Goal: Check status: Check status

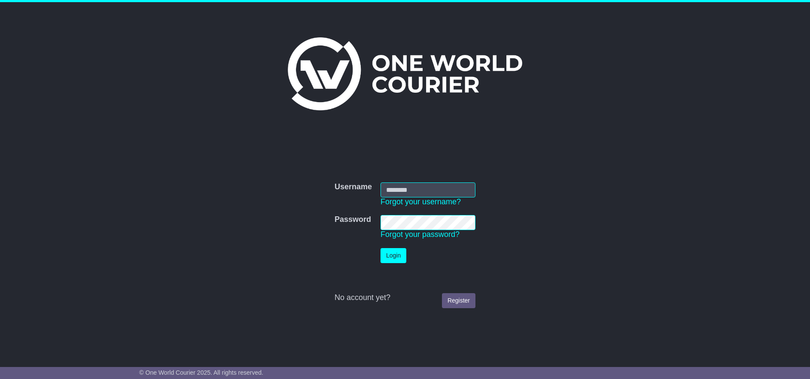
type input "******"
click at [392, 260] on button "Login" at bounding box center [394, 255] width 26 height 15
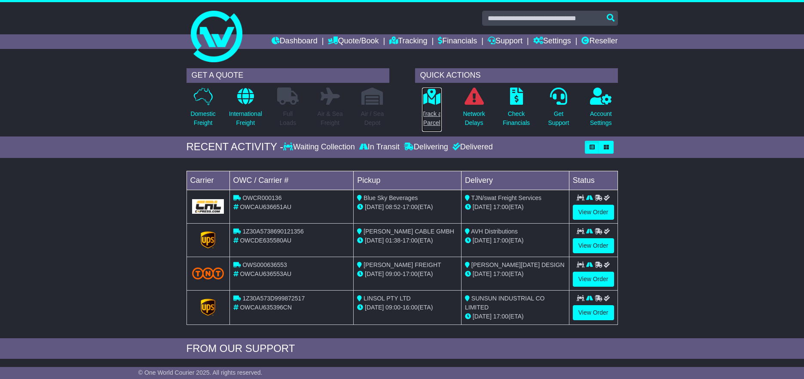
click at [430, 111] on p "Track a Parcel" at bounding box center [432, 119] width 20 height 18
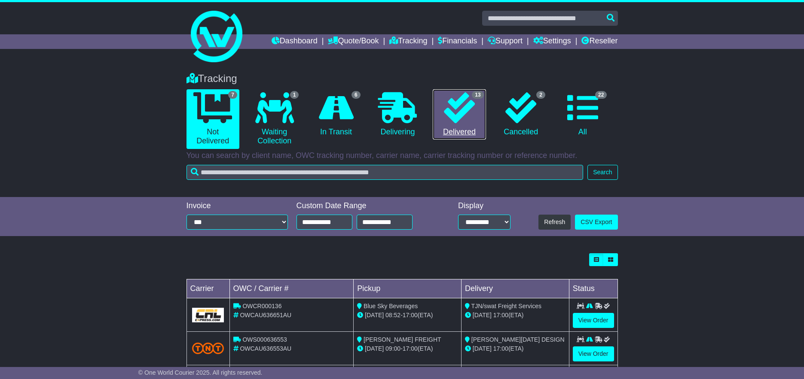
click at [474, 137] on link "13 Delivered" at bounding box center [458, 114] width 53 height 51
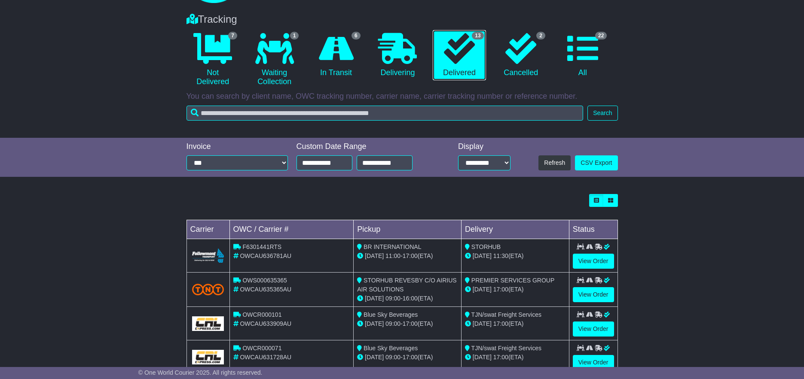
scroll to position [172, 0]
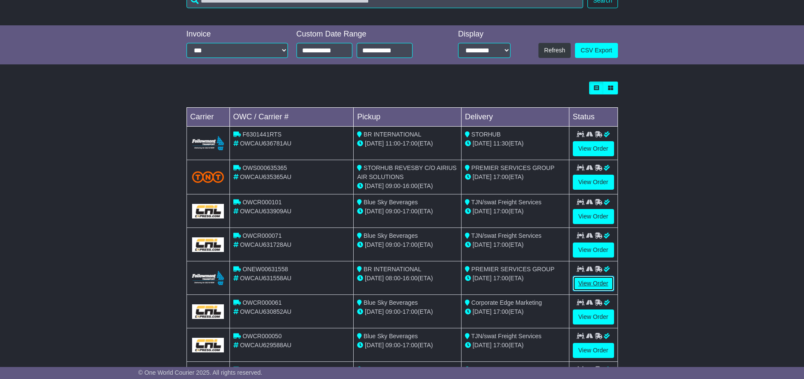
click at [588, 283] on link "View Order" at bounding box center [593, 283] width 41 height 15
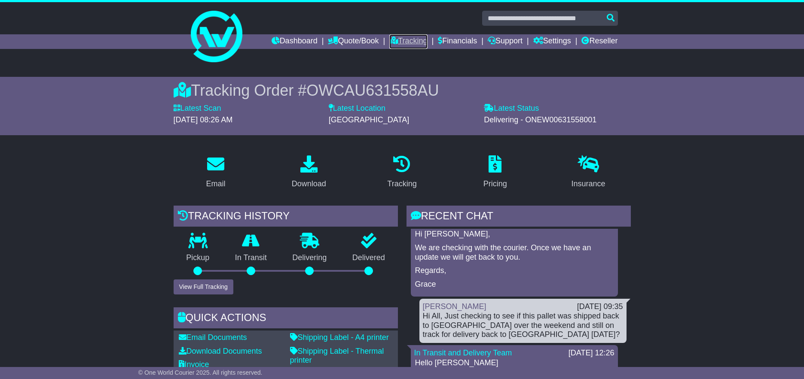
click at [408, 40] on link "Tracking" at bounding box center [408, 41] width 38 height 15
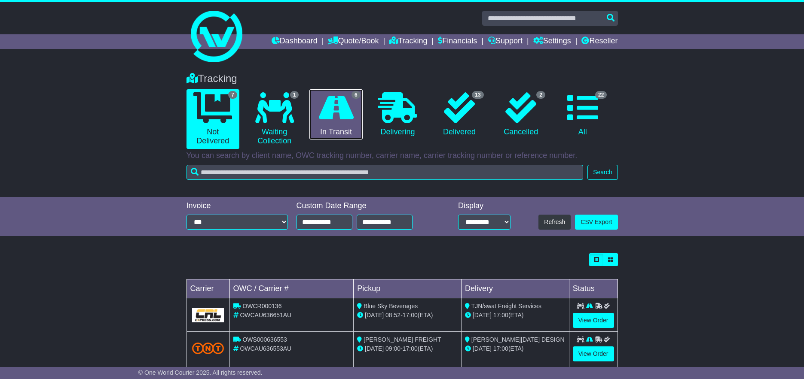
click at [345, 105] on icon at bounding box center [336, 107] width 35 height 31
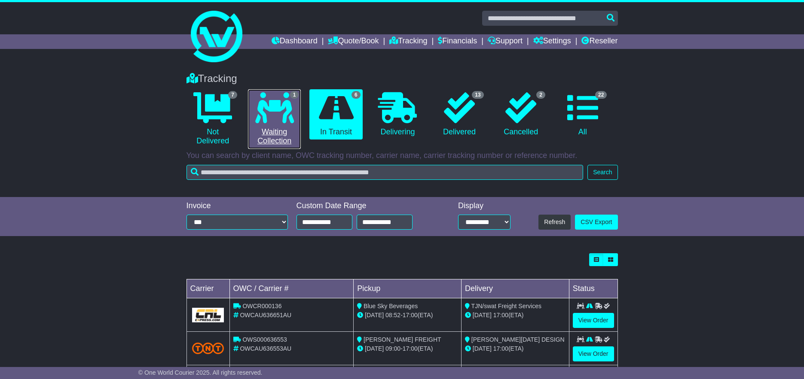
click at [291, 123] on icon at bounding box center [274, 107] width 39 height 31
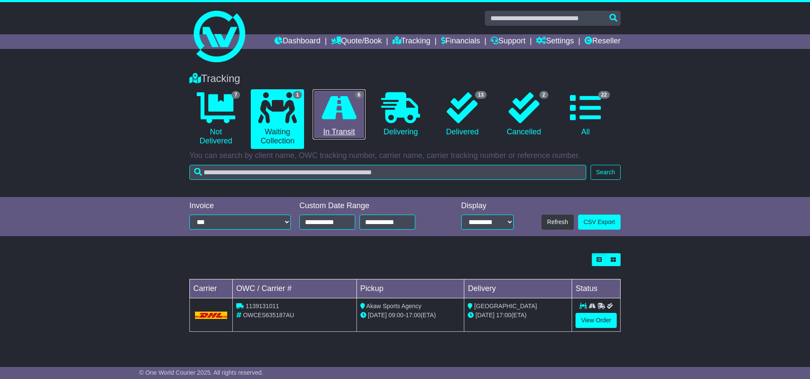
click at [316, 116] on link "6 In Transit" at bounding box center [339, 114] width 53 height 51
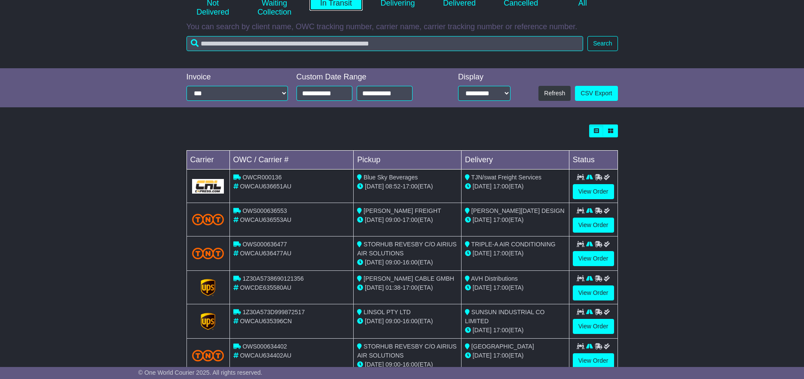
scroll to position [153, 0]
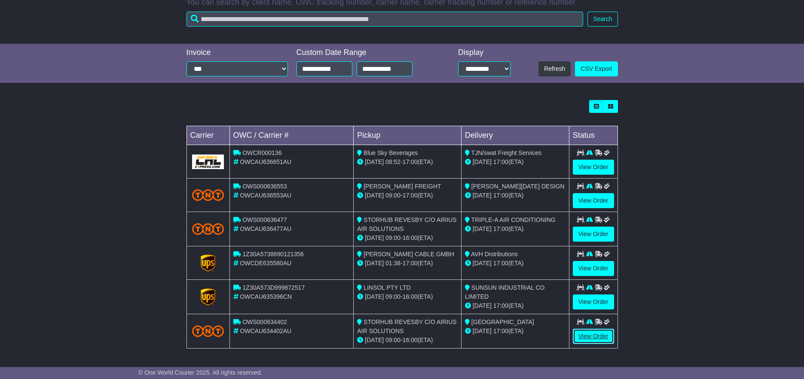
click at [600, 339] on link "View Order" at bounding box center [593, 336] width 41 height 15
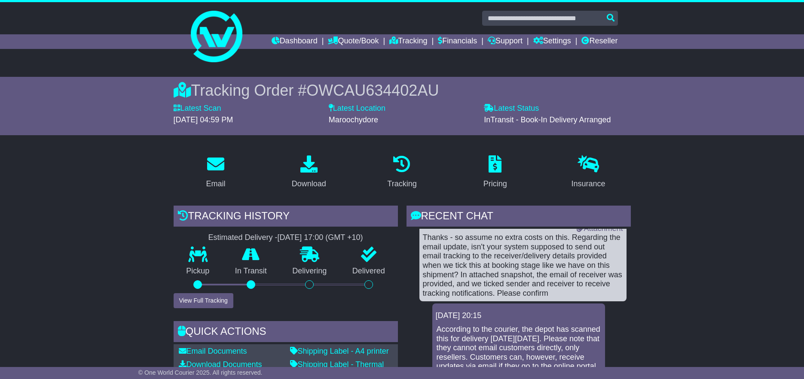
scroll to position [215, 0]
click at [205, 301] on button "View Full Tracking" at bounding box center [204, 300] width 60 height 15
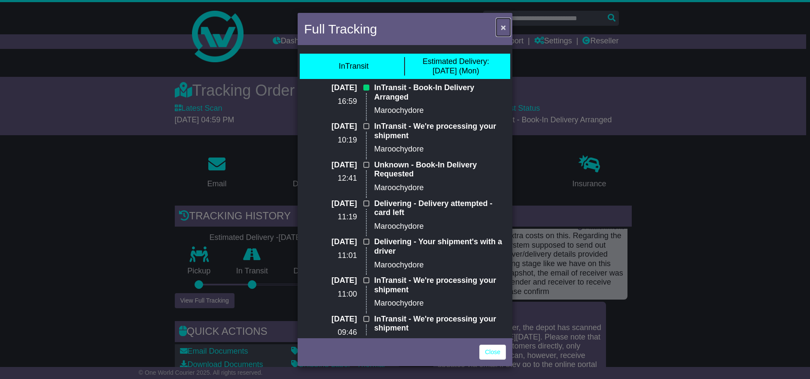
click at [503, 27] on span "×" at bounding box center [503, 27] width 5 height 10
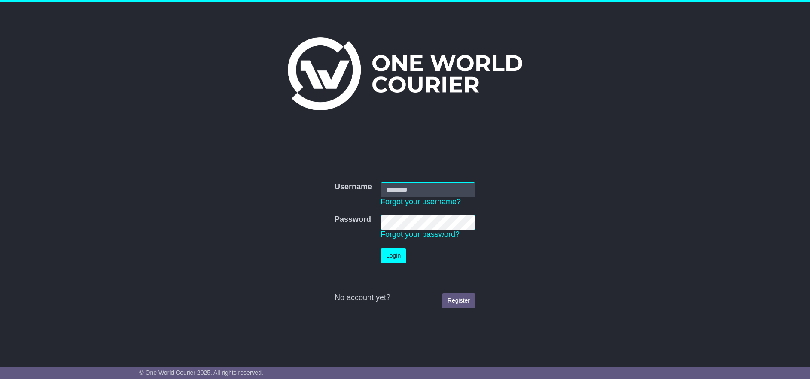
type input "******"
click at [399, 252] on button "Login" at bounding box center [394, 255] width 26 height 15
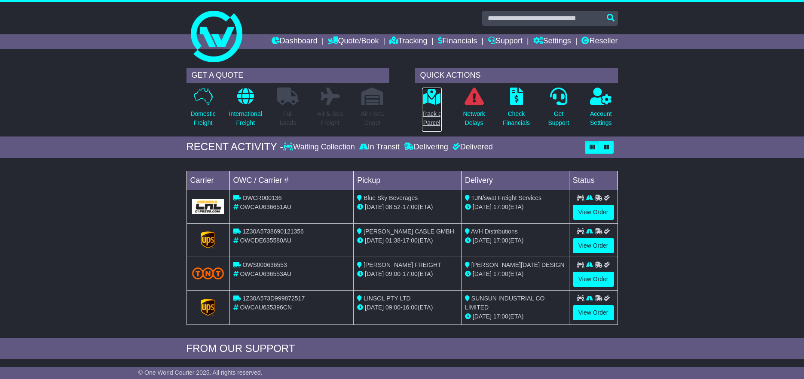
click at [427, 109] on link "Track a Parcel" at bounding box center [431, 109] width 21 height 45
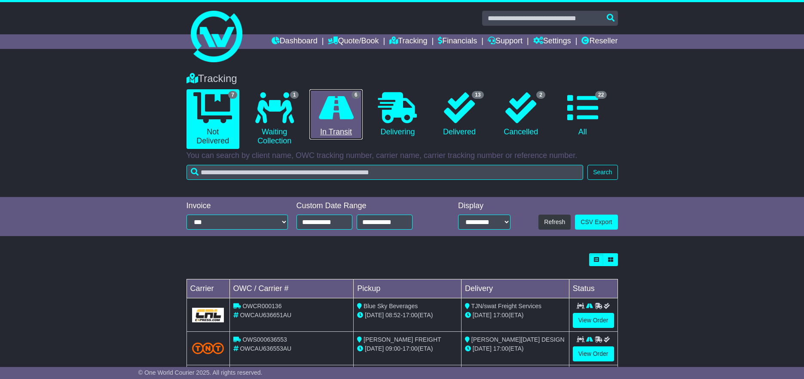
click at [334, 122] on icon at bounding box center [336, 107] width 35 height 31
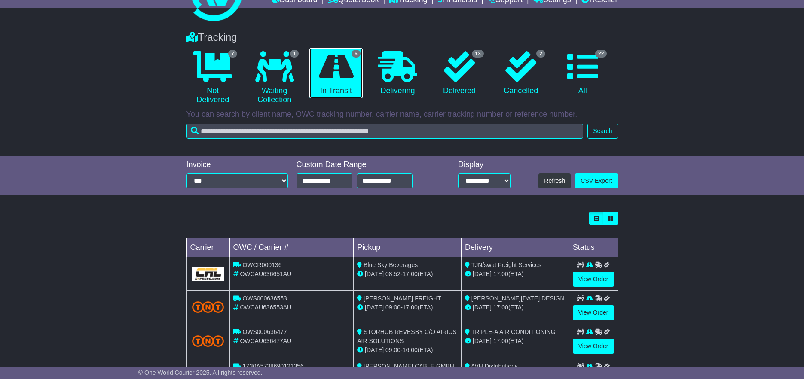
scroll to position [153, 0]
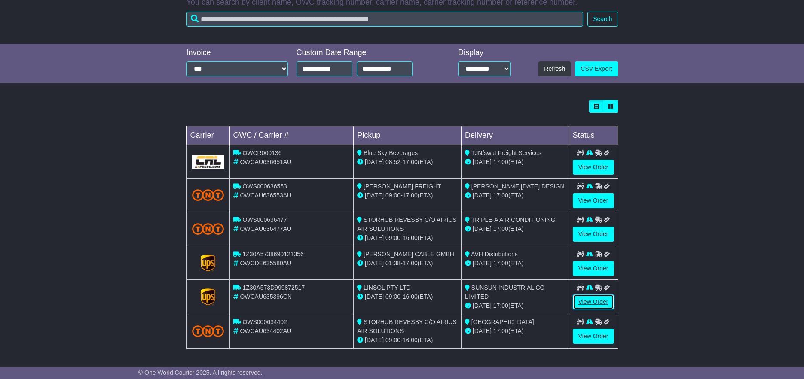
click at [588, 303] on link "View Order" at bounding box center [593, 302] width 41 height 15
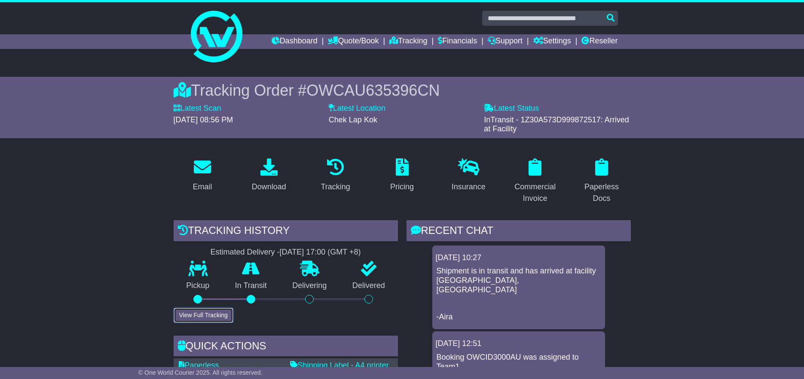
click at [214, 315] on button "View Full Tracking" at bounding box center [204, 315] width 60 height 15
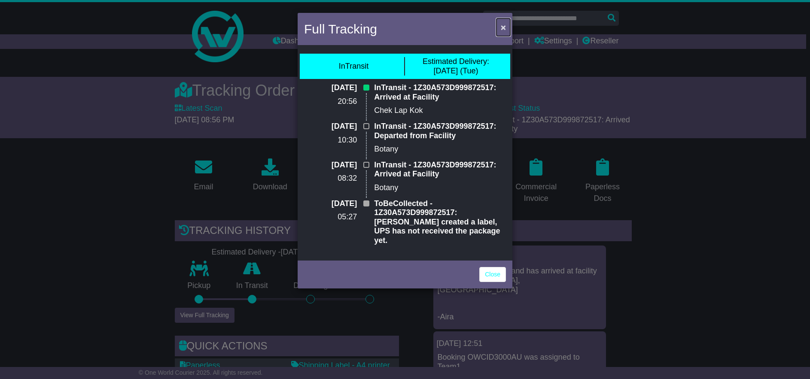
click at [499, 28] on button "×" at bounding box center [503, 27] width 14 height 18
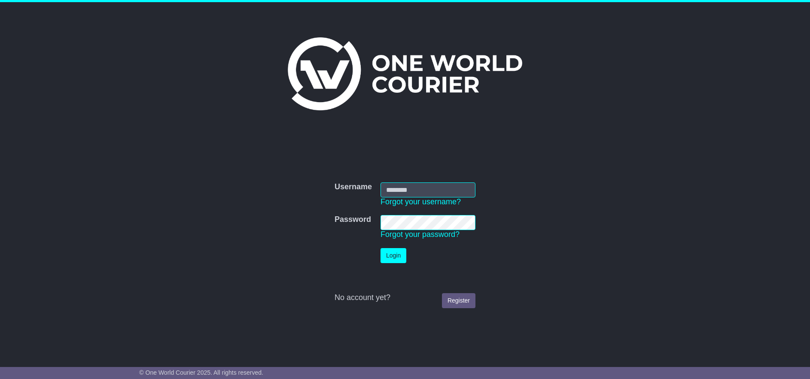
type input "******"
click at [392, 262] on button "Login" at bounding box center [394, 255] width 26 height 15
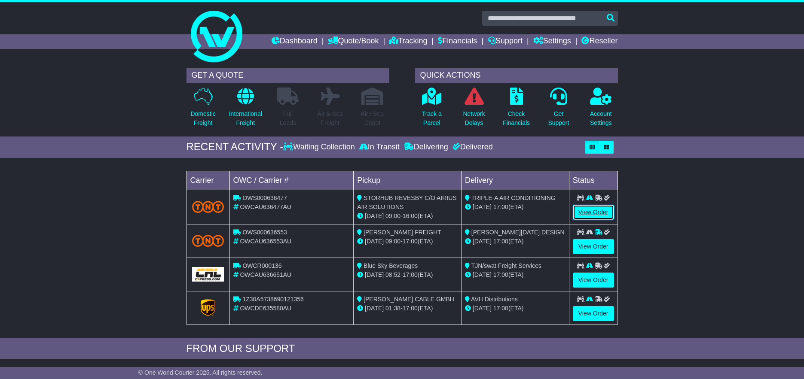
click at [597, 213] on link "View Order" at bounding box center [593, 212] width 41 height 15
